Goal: Navigation & Orientation: Go to known website

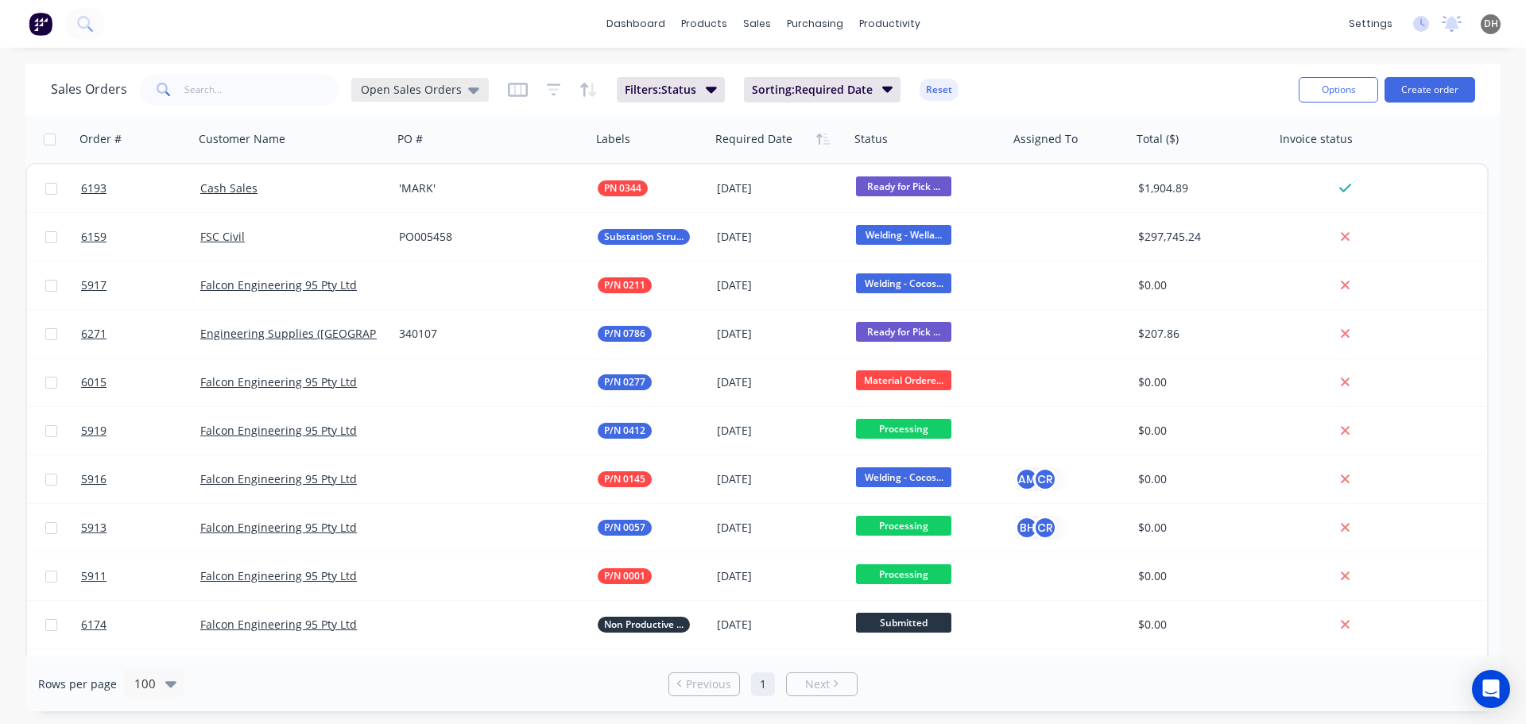
click at [468, 83] on icon at bounding box center [473, 89] width 11 height 17
click at [1493, 19] on span "DH" at bounding box center [1491, 24] width 14 height 14
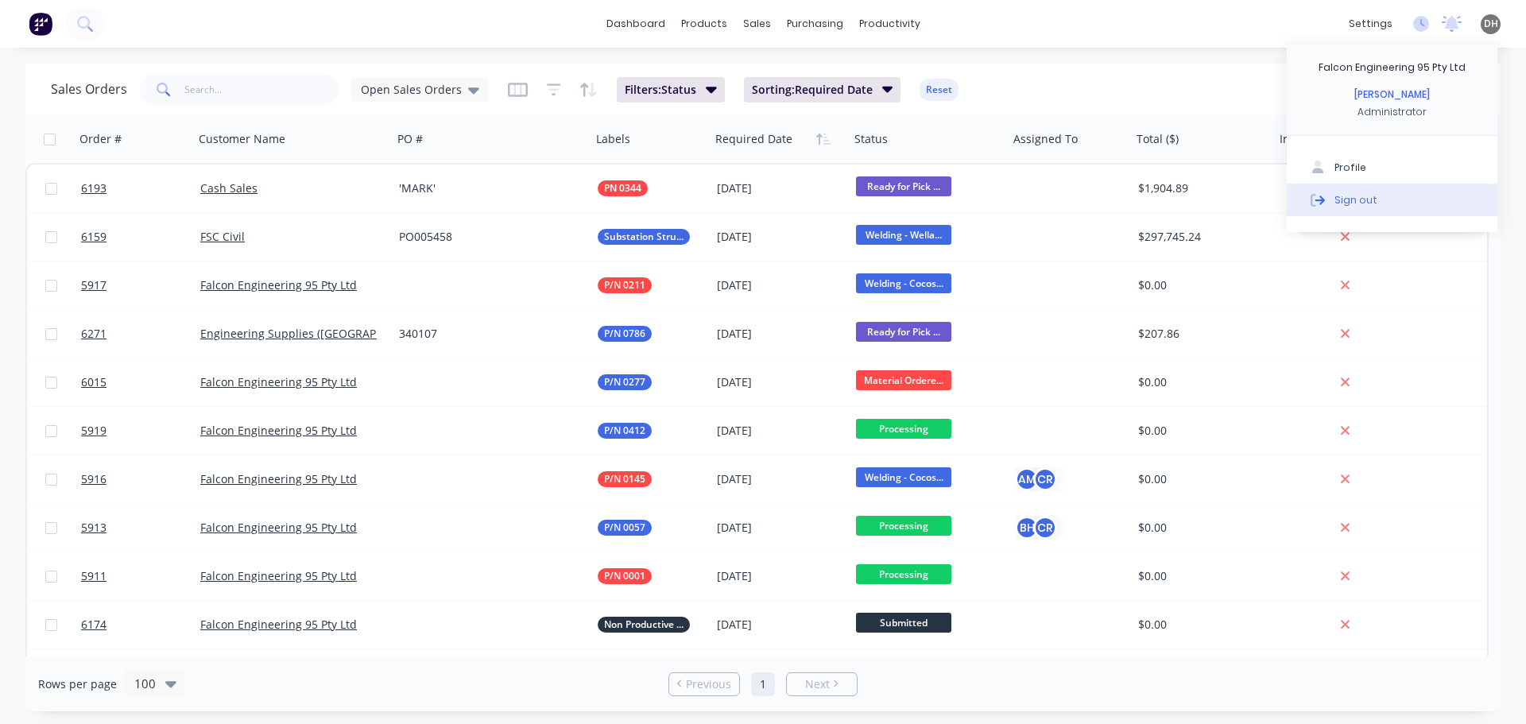
click at [1369, 195] on div "Sign out" at bounding box center [1355, 199] width 43 height 14
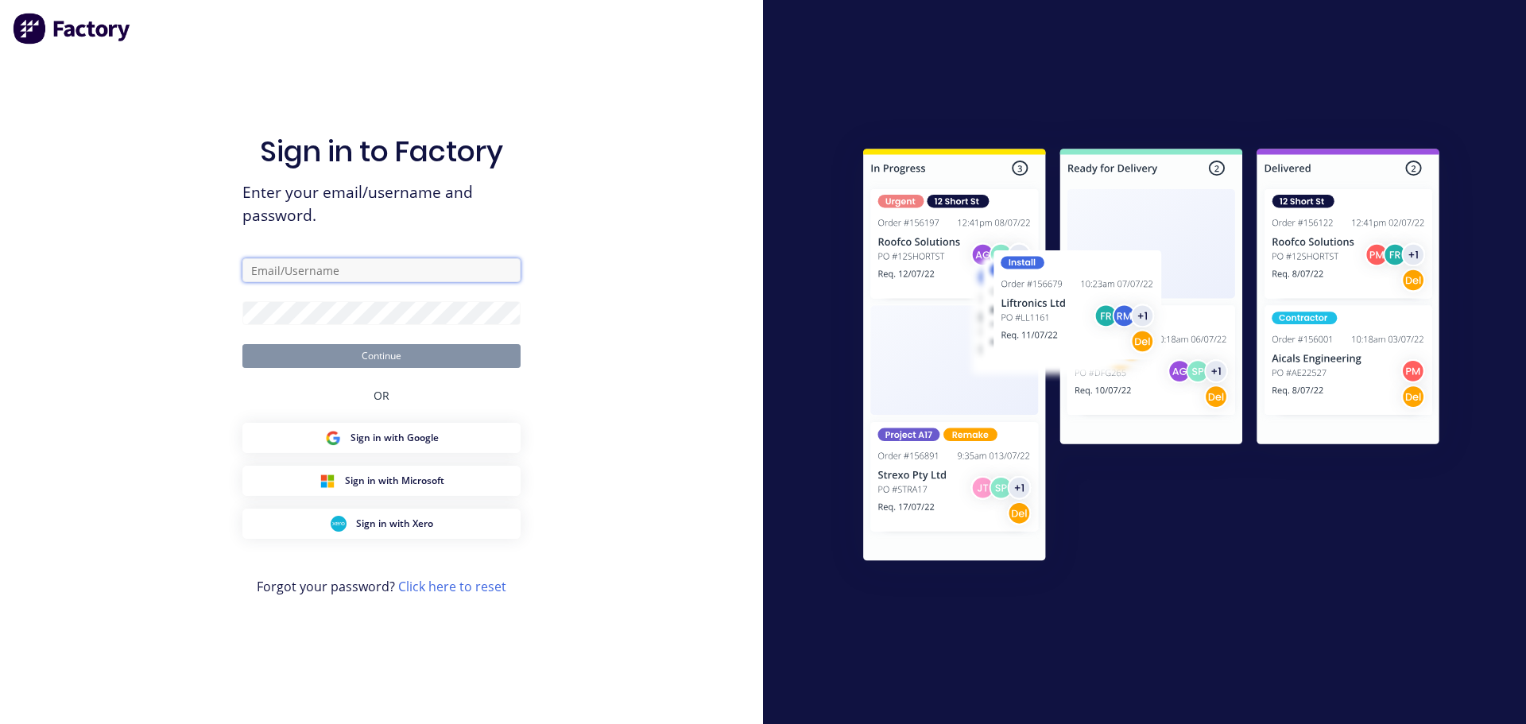
click at [413, 261] on input "text" at bounding box center [381, 270] width 278 height 24
type input "[PERSON_NAME][EMAIL_ADDRESS][DOMAIN_NAME]"
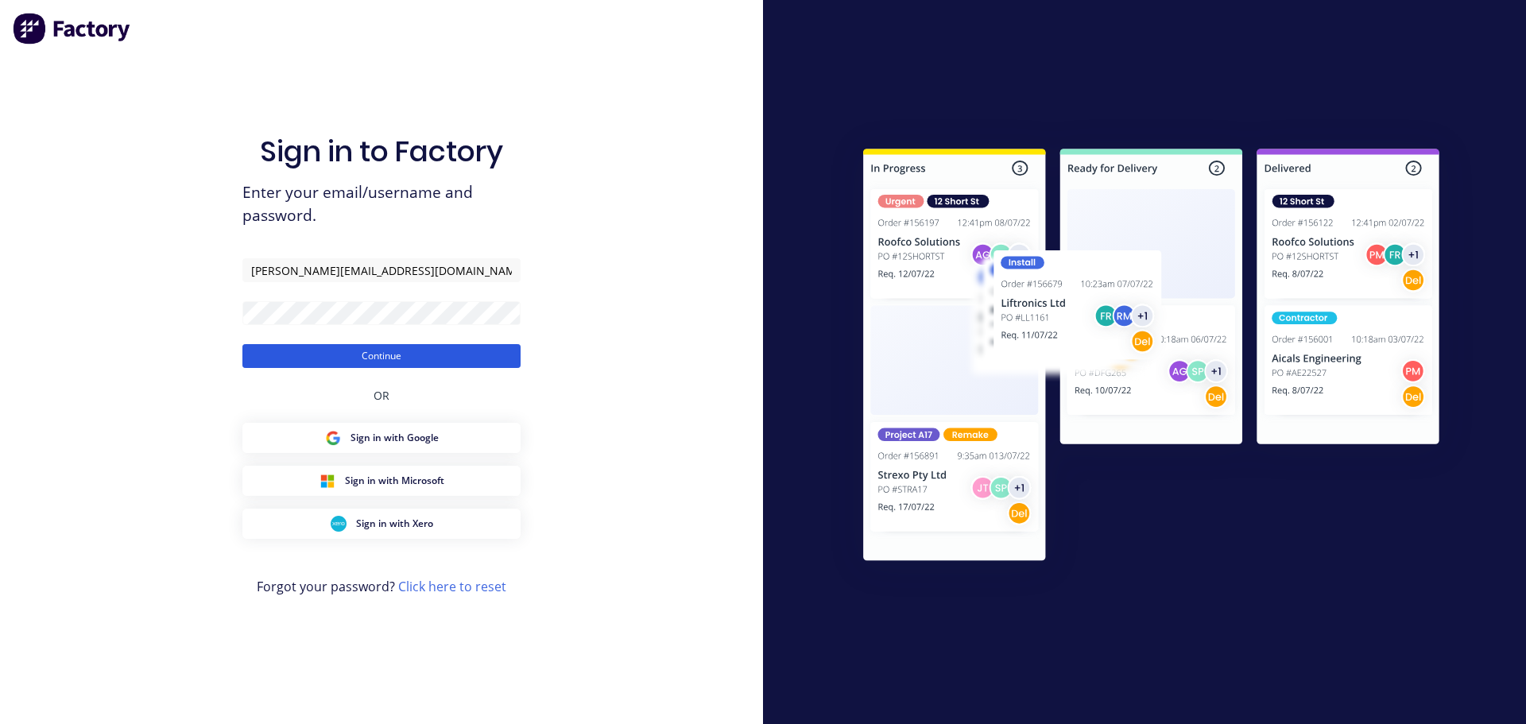
click at [402, 346] on button "Continue" at bounding box center [381, 356] width 278 height 24
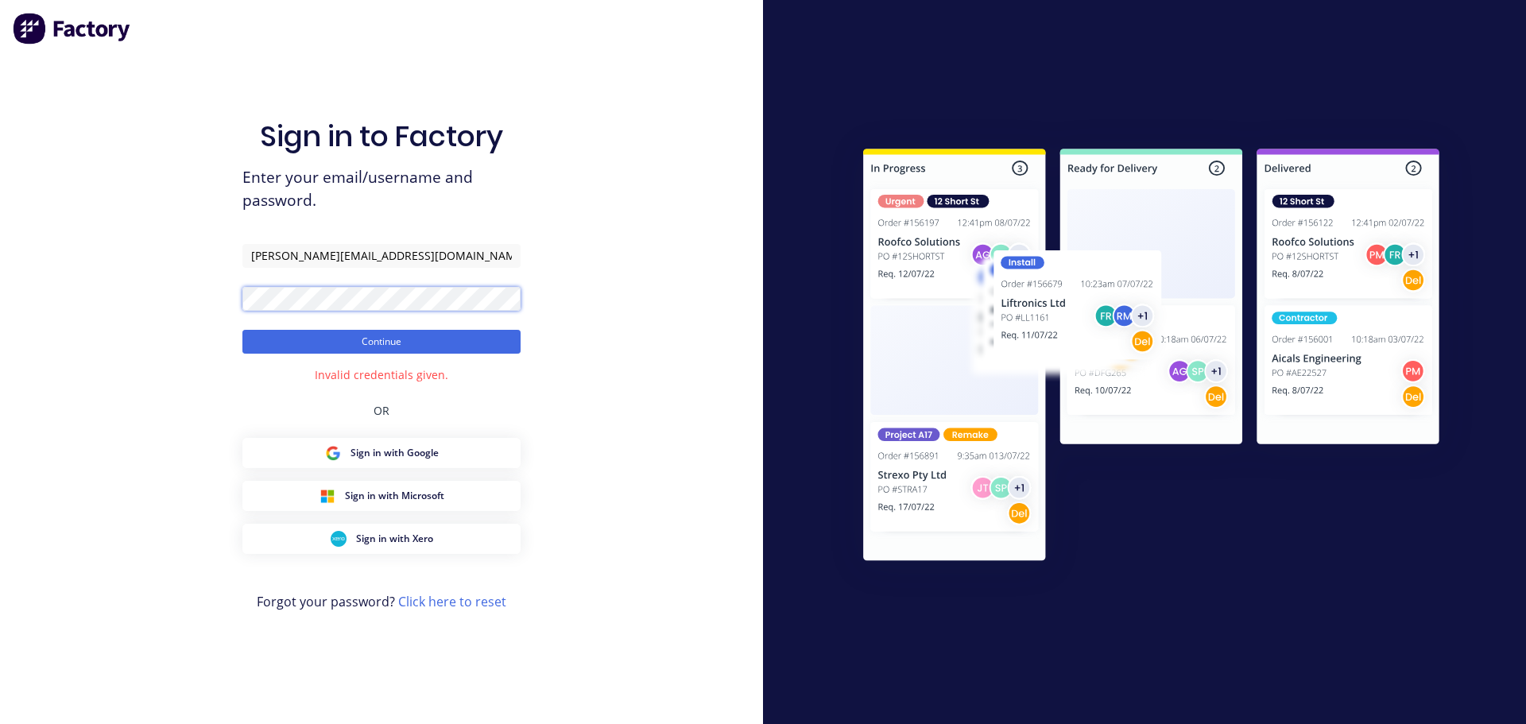
click at [203, 303] on div "Sign in to Factory Enter your email/username and password. [PERSON_NAME][EMAIL_…" at bounding box center [381, 362] width 763 height 724
click at [242, 330] on button "Continue" at bounding box center [381, 342] width 278 height 24
